Goal: Find contact information: Find contact information

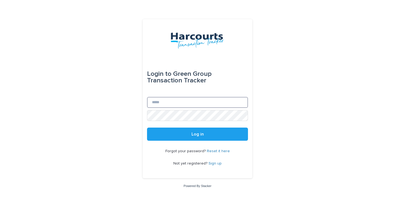
click at [174, 103] on input "Email" at bounding box center [197, 102] width 101 height 11
type input "**********"
click at [147, 128] on button "Log in" at bounding box center [197, 134] width 101 height 13
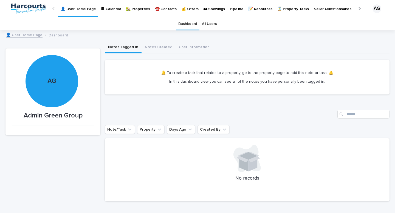
click at [137, 8] on p "🏡 Properties" at bounding box center [138, 6] width 24 height 12
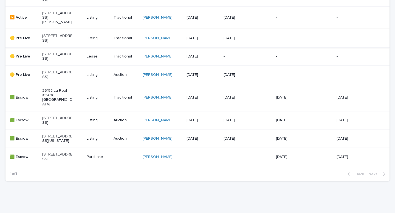
scroll to position [165, 0]
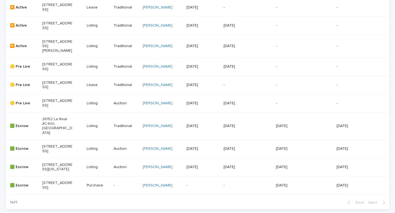
click at [59, 53] on div "[STREET_ADDRESS][PERSON_NAME]" at bounding box center [57, 45] width 30 height 15
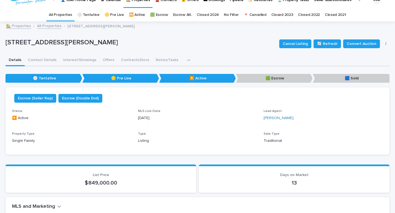
scroll to position [16, 0]
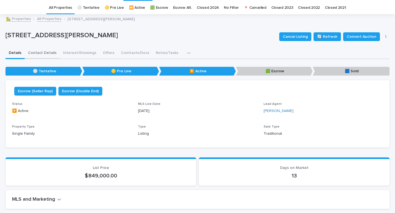
click at [43, 52] on div "26611 [PERSON_NAME], [GEOGRAPHIC_DATA] Cancel Listing 🔄 Refresh Convert Auction…" at bounding box center [197, 114] width 384 height 199
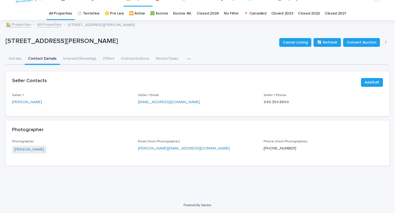
scroll to position [14, 0]
drag, startPoint x: 128, startPoint y: 102, endPoint x: 202, endPoint y: 100, distance: 74.0
click at [202, 100] on div "Seller 1 [PERSON_NAME] Seller 1 Email [EMAIL_ADDRESS][DOMAIN_NAME] Seller 1 Pho…" at bounding box center [197, 102] width 371 height 16
click at [202, 100] on p "[EMAIL_ADDRESS][DOMAIN_NAME]" at bounding box center [197, 103] width 119 height 6
drag, startPoint x: 197, startPoint y: 100, endPoint x: 136, endPoint y: 99, distance: 61.4
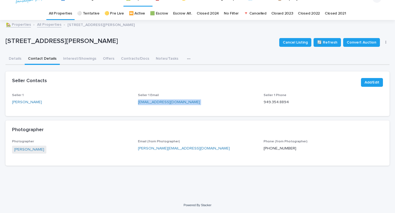
click at [136, 99] on div "Seller 1 [PERSON_NAME] Seller 1 Email [EMAIL_ADDRESS][DOMAIN_NAME] Seller 1 Pho…" at bounding box center [197, 102] width 371 height 16
copy p "[EMAIL_ADDRESS][DOMAIN_NAME]"
drag, startPoint x: 262, startPoint y: 98, endPoint x: 288, endPoint y: 100, distance: 26.1
click at [288, 100] on p "949.354.8894" at bounding box center [323, 103] width 119 height 6
copy p "949.354.8894"
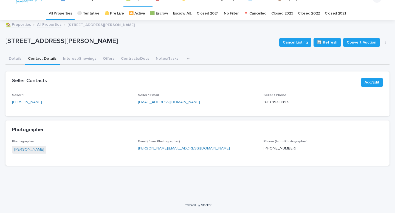
click at [230, 58] on div "Details Contact Details Interest/Showings Offers Contracts/Docs Notes/Tasks Not…" at bounding box center [197, 59] width 384 height 12
